Goal: Navigation & Orientation: Find specific page/section

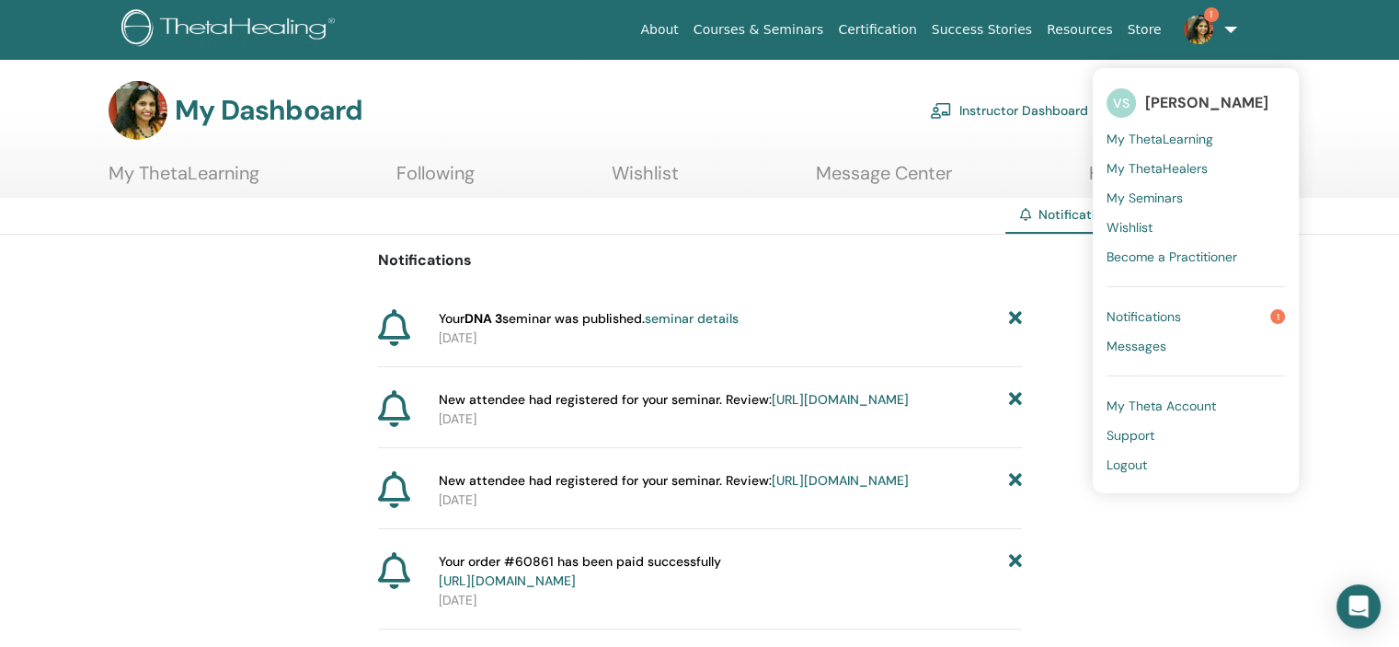
click at [1017, 317] on icon at bounding box center [1014, 318] width 13 height 19
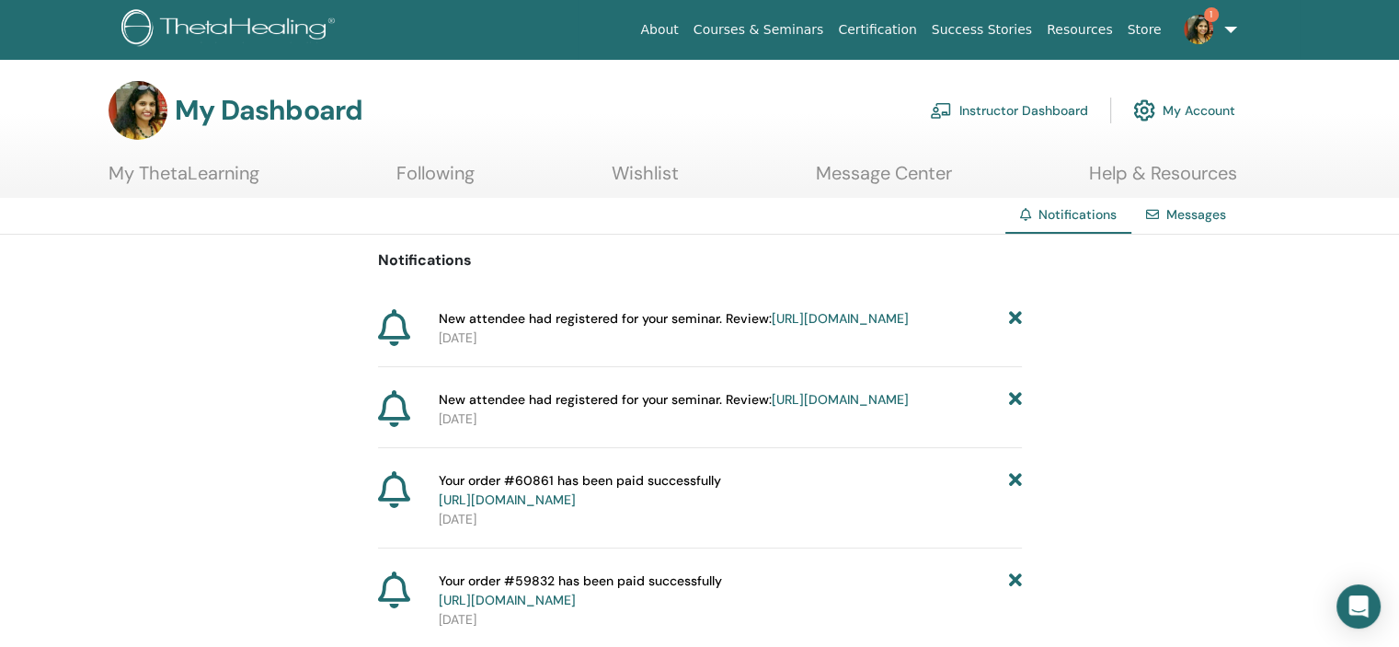
click at [1197, 26] on img at bounding box center [1198, 29] width 29 height 29
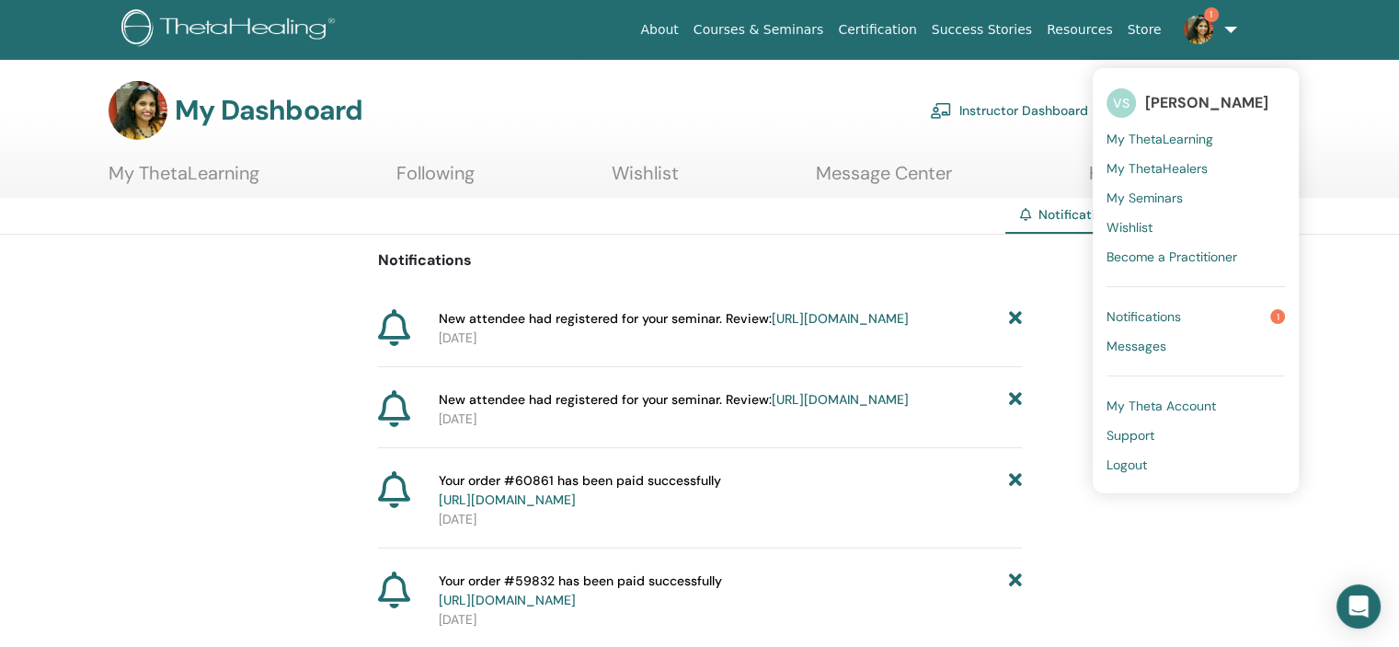
click at [1153, 318] on span "Notifications" at bounding box center [1143, 316] width 74 height 17
